Goal: Information Seeking & Learning: Check status

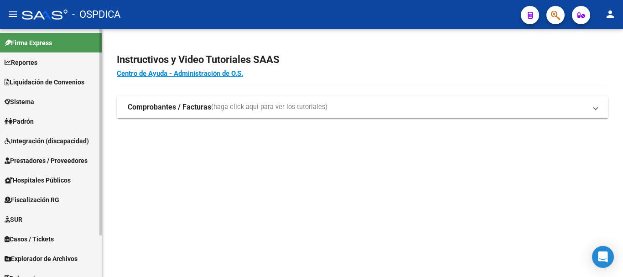
click at [32, 118] on span "Padrón" at bounding box center [19, 121] width 29 height 10
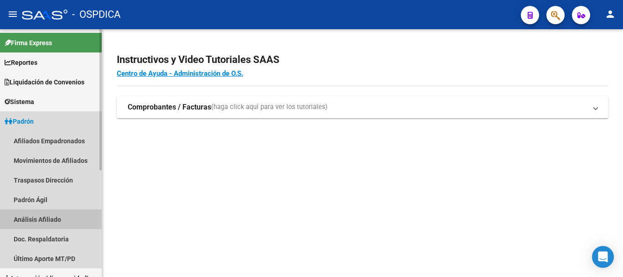
click at [44, 213] on link "Análisis Afiliado" at bounding box center [51, 219] width 102 height 20
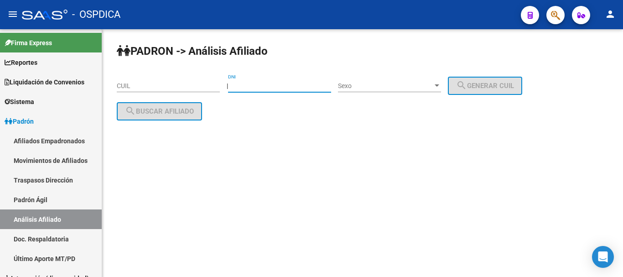
click at [314, 89] on input "DNI" at bounding box center [279, 86] width 103 height 8
paste input "46740054"
type input "46740054"
click at [365, 87] on span "Sexo" at bounding box center [385, 86] width 95 height 8
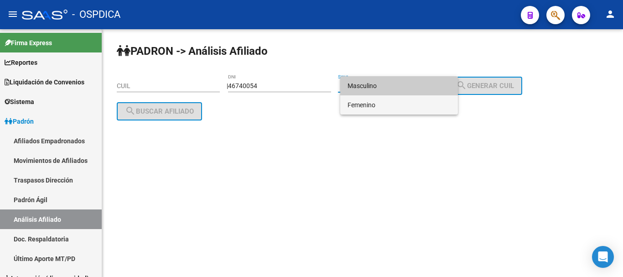
click at [388, 103] on span "Femenino" at bounding box center [398, 104] width 103 height 19
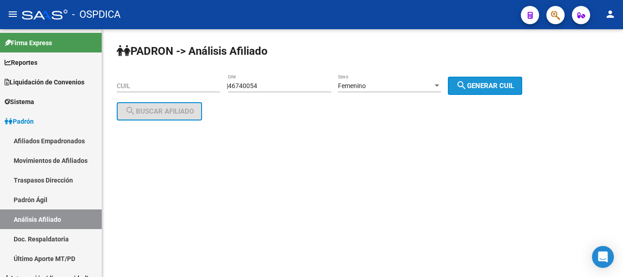
click at [488, 89] on button "search Generar CUIL" at bounding box center [485, 86] width 74 height 18
type input "27-46740054-7"
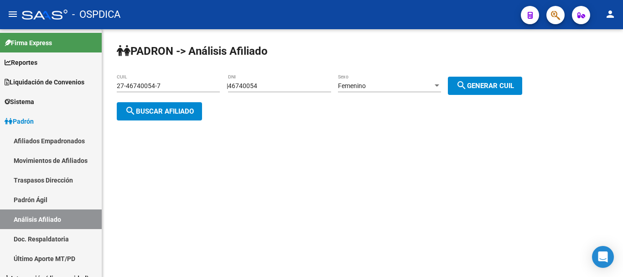
click at [161, 116] on button "search Buscar afiliado" at bounding box center [159, 111] width 85 height 18
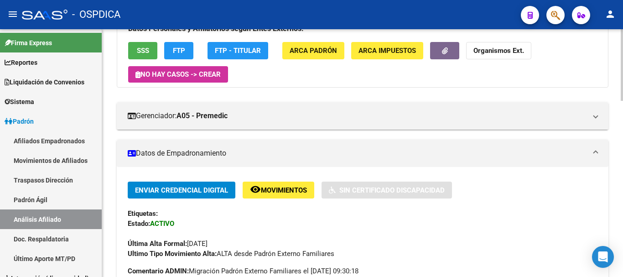
scroll to position [76, 0]
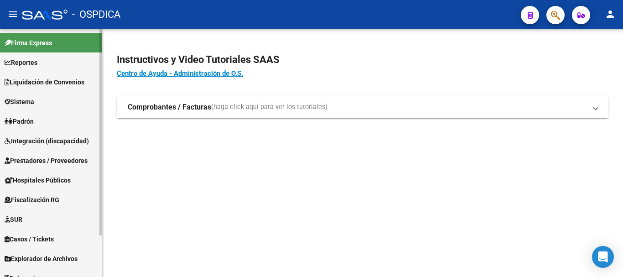
click at [37, 129] on link "Padrón" at bounding box center [51, 121] width 102 height 20
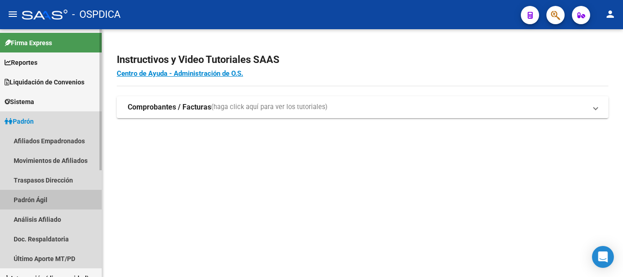
click at [41, 200] on link "Padrón Ágil" at bounding box center [51, 200] width 102 height 20
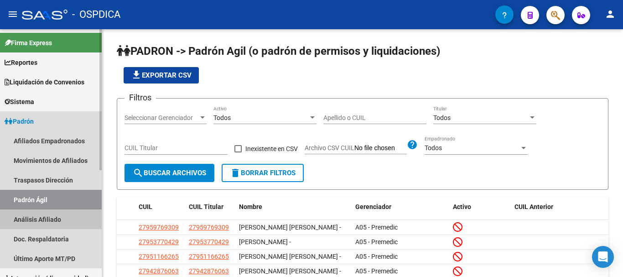
click at [49, 224] on link "Análisis Afiliado" at bounding box center [51, 219] width 102 height 20
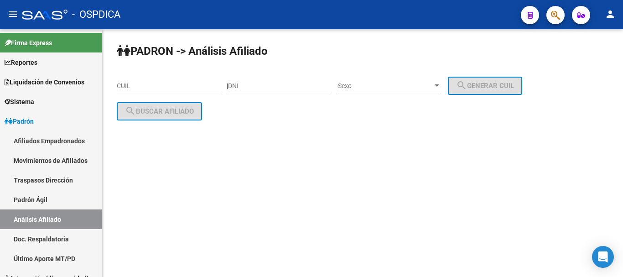
click at [286, 82] on input "DNI" at bounding box center [279, 86] width 103 height 8
paste input "31988093"
type input "31988093"
click at [367, 83] on span "Sexo" at bounding box center [385, 86] width 95 height 8
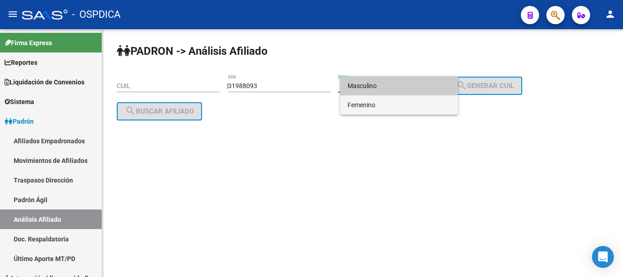
drag, startPoint x: 369, startPoint y: 106, endPoint x: 499, endPoint y: 84, distance: 131.7
click at [369, 106] on span "Femenino" at bounding box center [398, 104] width 103 height 19
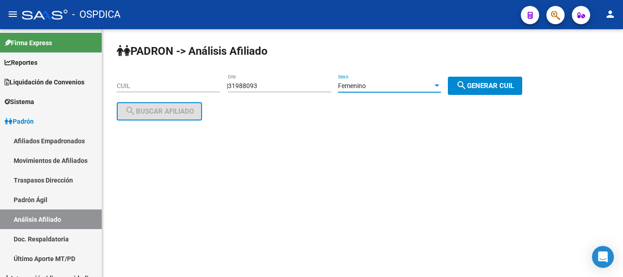
click at [506, 83] on span "search Generar CUIL" at bounding box center [485, 86] width 58 height 8
type input "27-31988093-9"
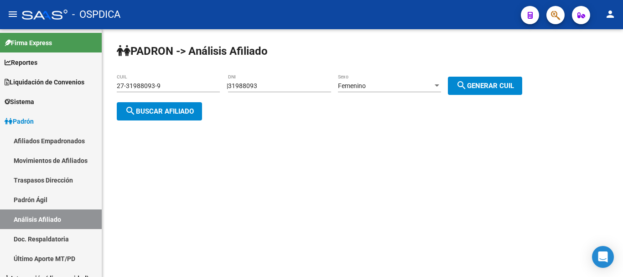
drag, startPoint x: 158, startPoint y: 113, endPoint x: 182, endPoint y: 125, distance: 27.1
click at [158, 113] on span "search Buscar afiliado" at bounding box center [159, 111] width 69 height 8
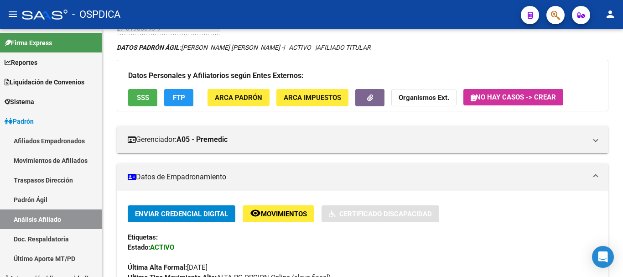
scroll to position [76, 0]
